Goal: Complete application form

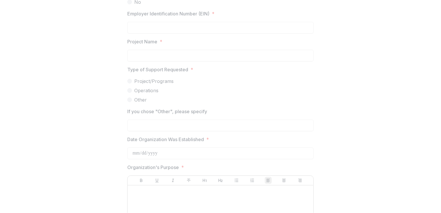
scroll to position [484, 0]
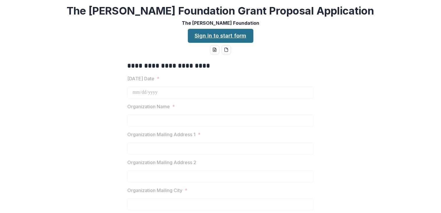
click at [218, 38] on link "Sign in to start form" at bounding box center [220, 36] width 65 height 14
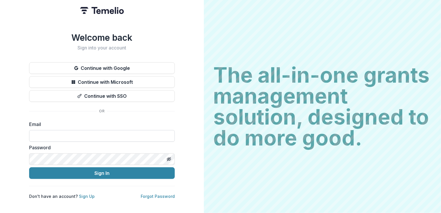
click at [104, 130] on input at bounding box center [101, 136] width 145 height 12
type input "*"
